Goal: Information Seeking & Learning: Learn about a topic

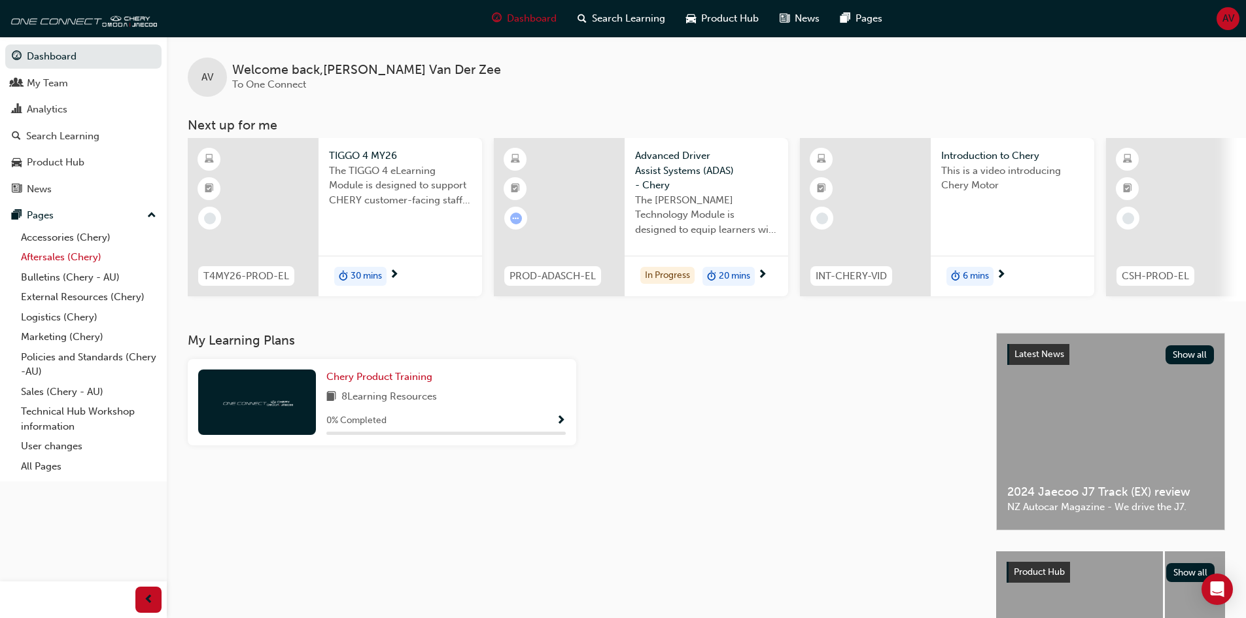
click at [46, 259] on link "Aftersales (Chery)" at bounding box center [89, 257] width 146 height 20
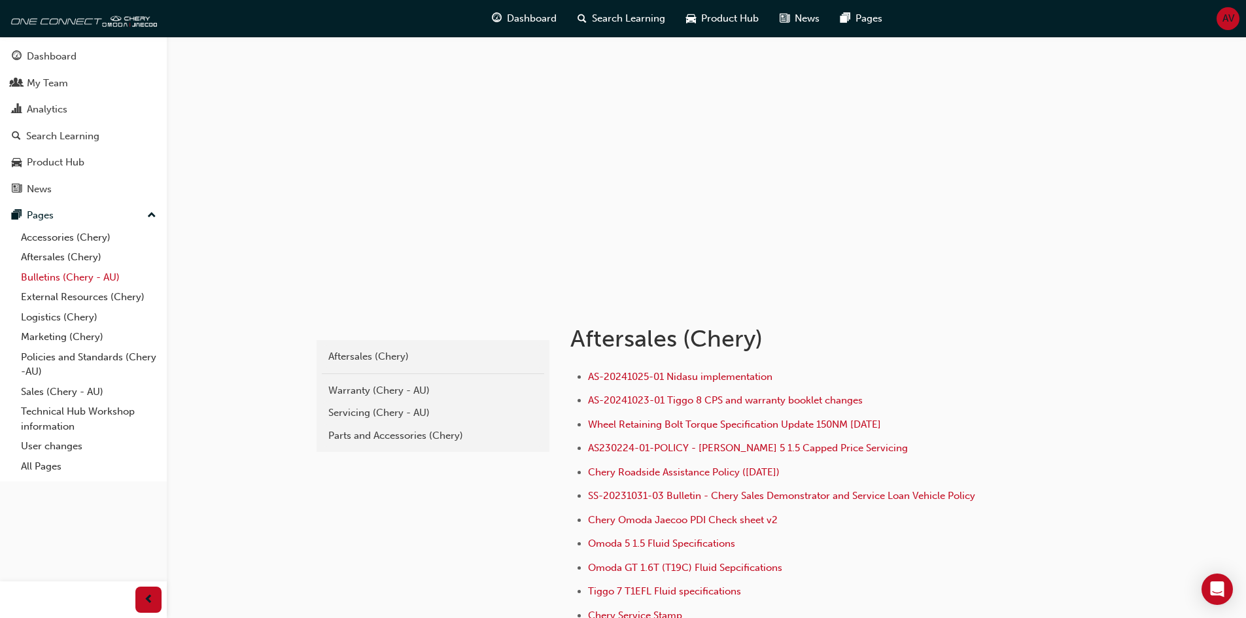
click at [44, 273] on link "Bulletins (Chery - AU)" at bounding box center [89, 277] width 146 height 20
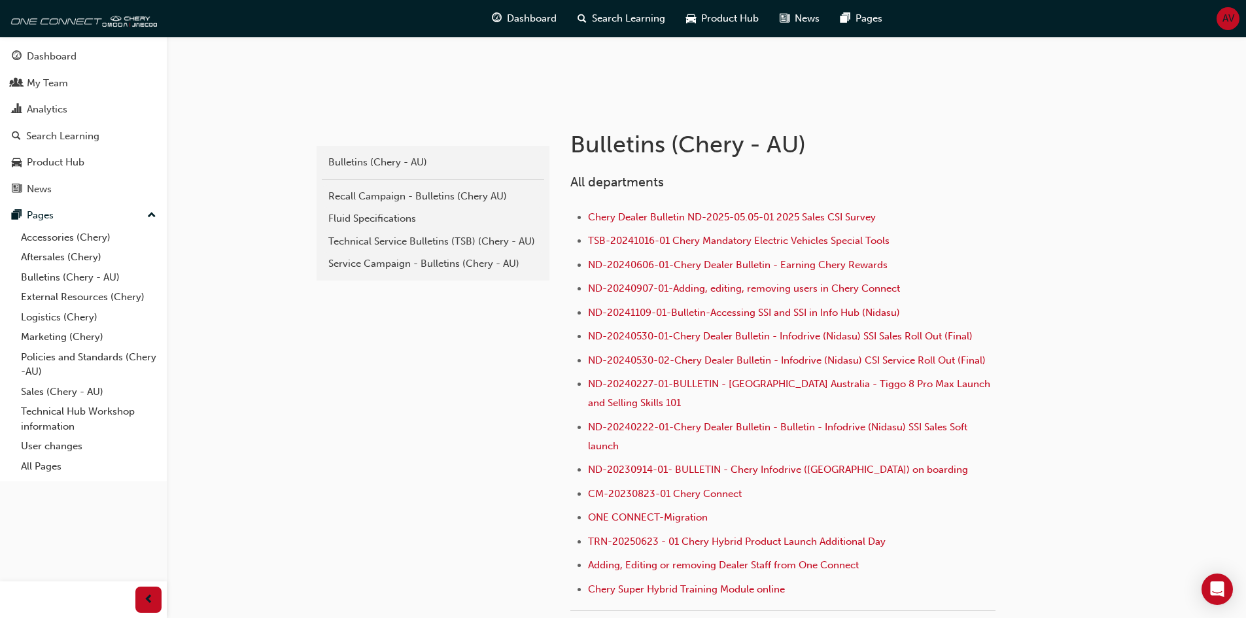
scroll to position [196, 0]
click at [398, 196] on div "Recall Campaign - Bulletins (Chery AU)" at bounding box center [432, 194] width 209 height 15
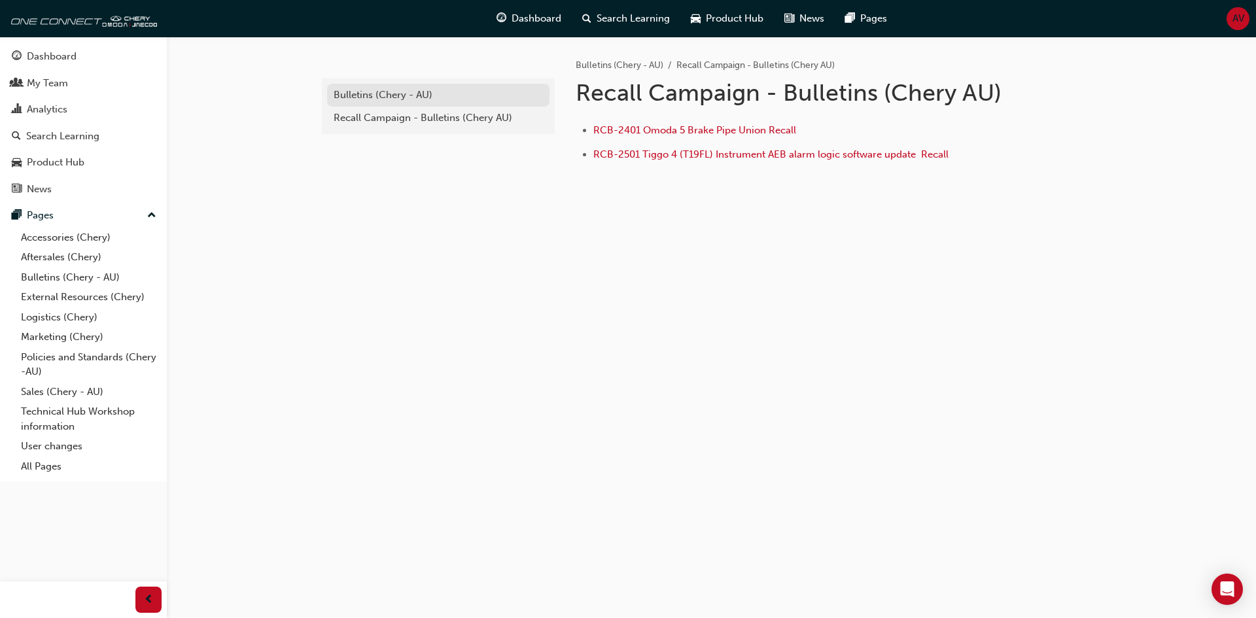
click at [365, 89] on div "Bulletins (Chery - AU)" at bounding box center [438, 95] width 209 height 15
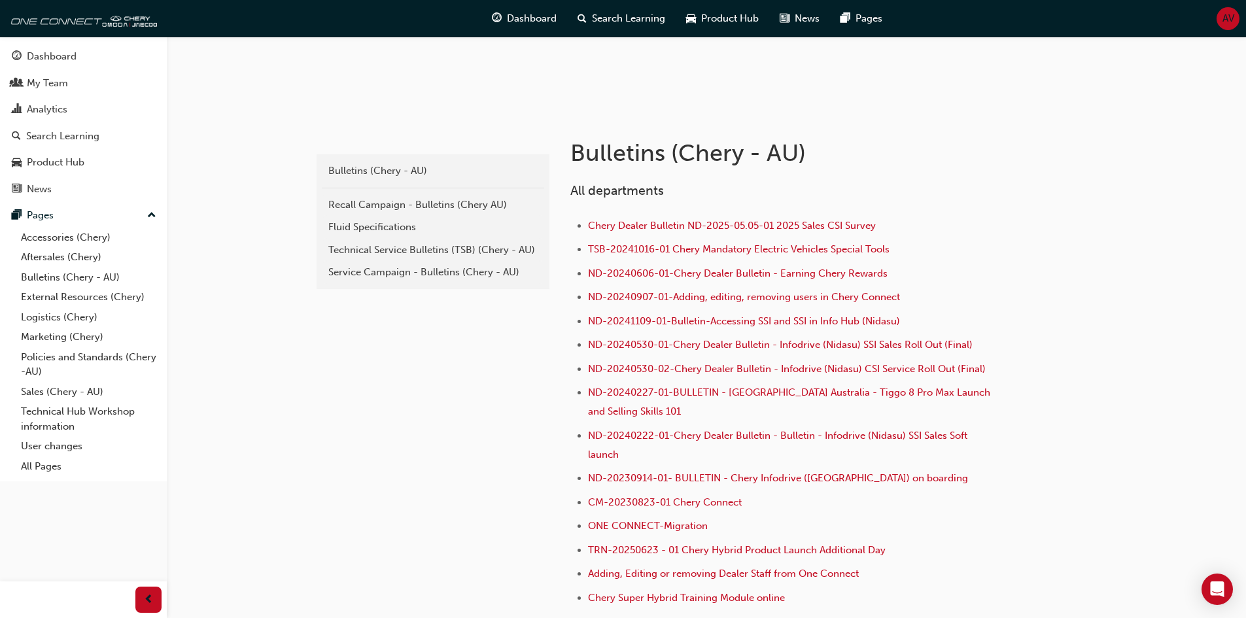
scroll to position [196, 0]
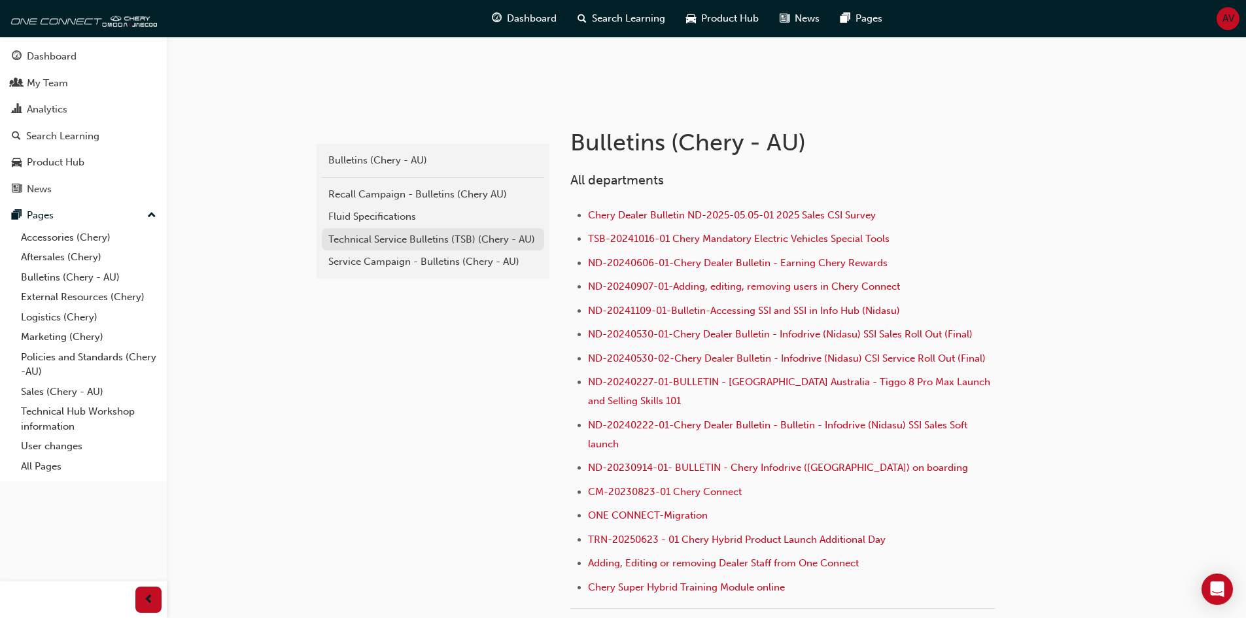
click at [345, 241] on div "Technical Service Bulletins (TSB) (Chery - AU)" at bounding box center [432, 239] width 209 height 15
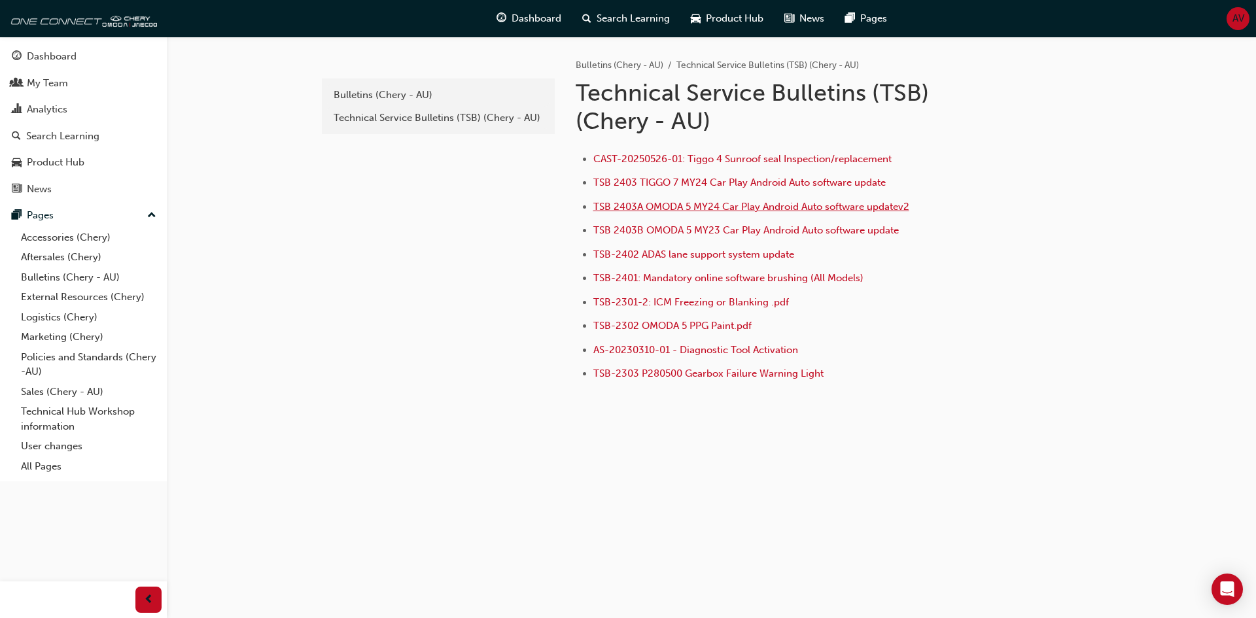
click at [666, 204] on span "TSB 2403A OMODA 5 MY24 Car Play Android Auto software updatev2" at bounding box center [751, 207] width 316 height 12
